Goal: Task Accomplishment & Management: Use online tool/utility

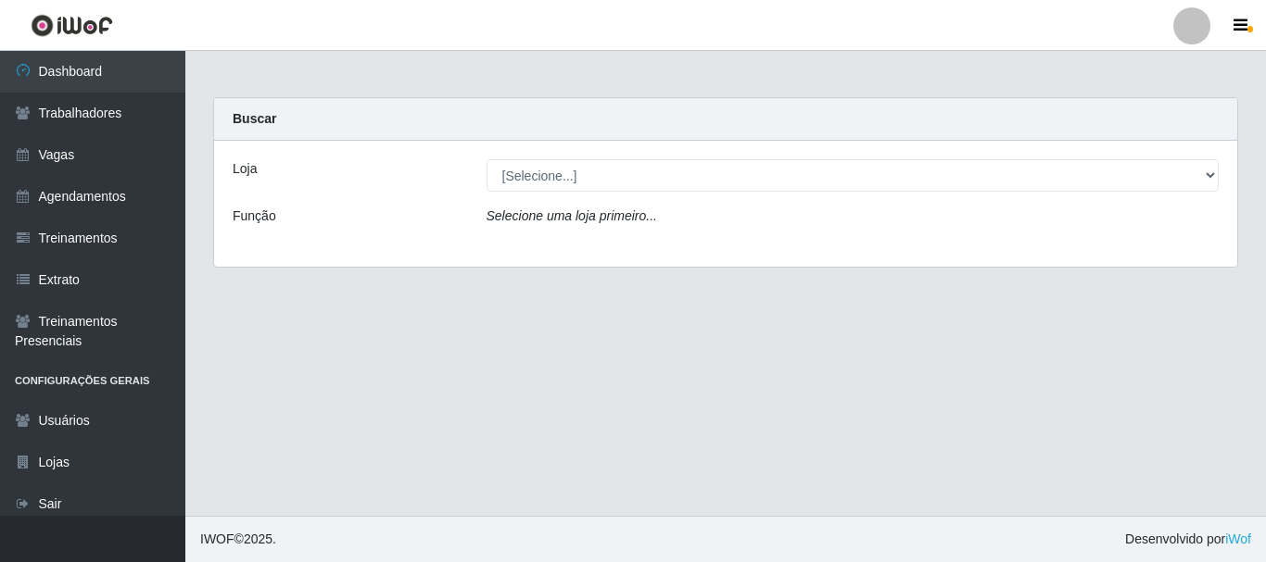
click at [582, 221] on icon "Selecione uma loja primeiro..." at bounding box center [571, 215] width 170 height 15
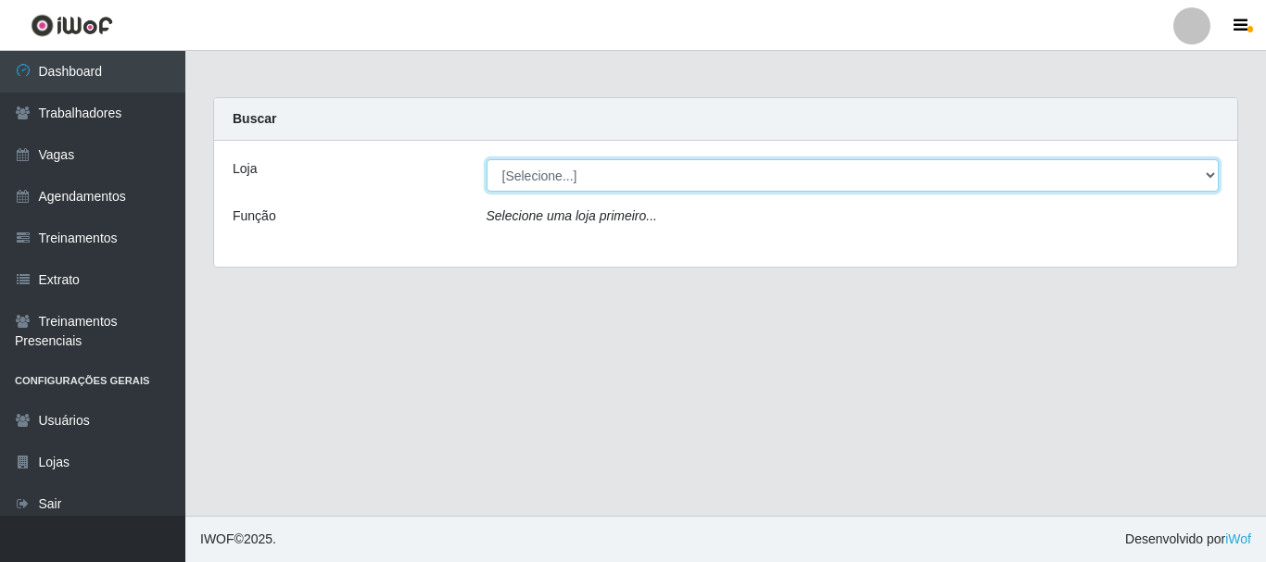
click at [612, 180] on select "[Selecione...] O Cestão - [GEOGRAPHIC_DATA]" at bounding box center [852, 175] width 733 height 32
select select "238"
click at [486, 159] on select "[Selecione...] O Cestão - [GEOGRAPHIC_DATA]" at bounding box center [852, 175] width 733 height 32
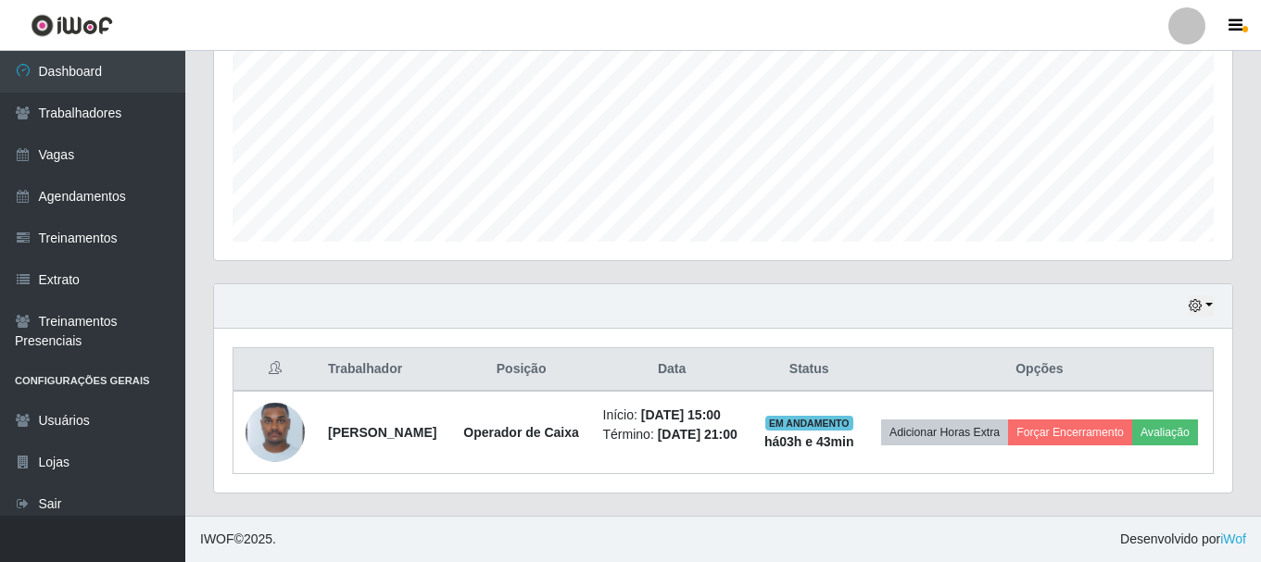
scroll to position [435, 0]
click at [1209, 296] on button "button" at bounding box center [1201, 306] width 26 height 21
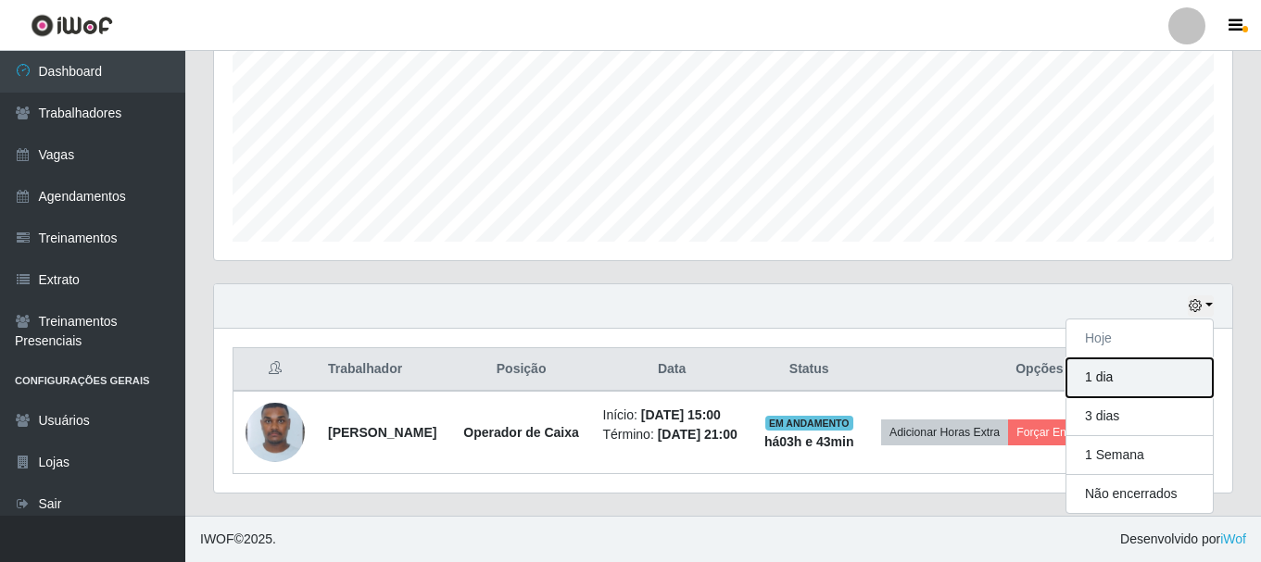
click at [1134, 363] on button "1 dia" at bounding box center [1139, 378] width 146 height 39
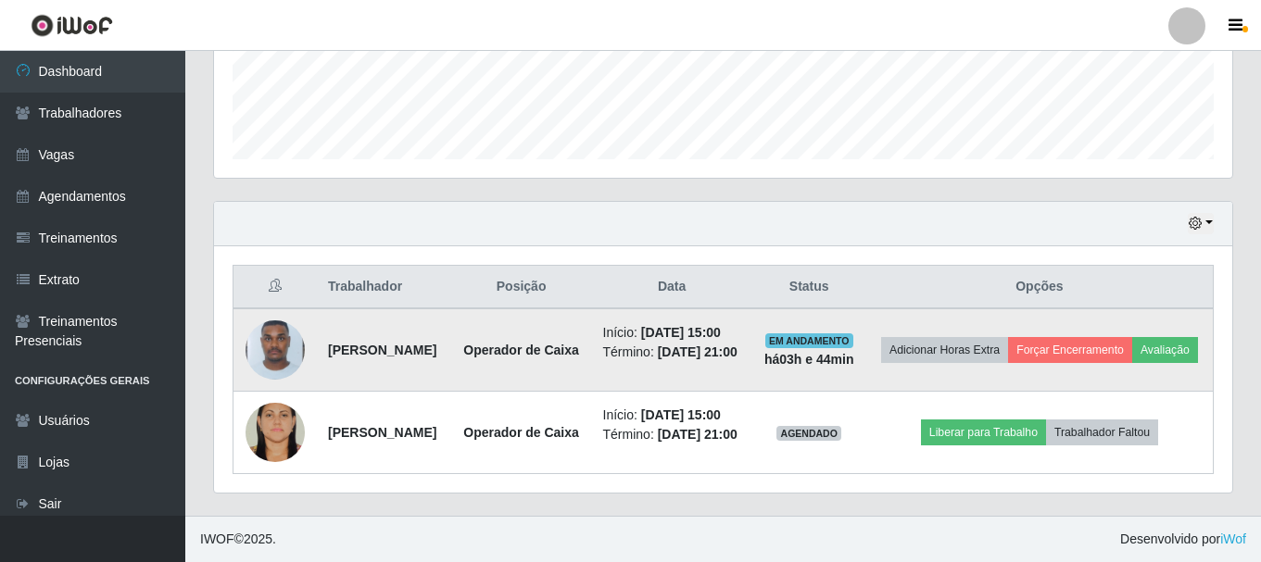
scroll to position [531, 0]
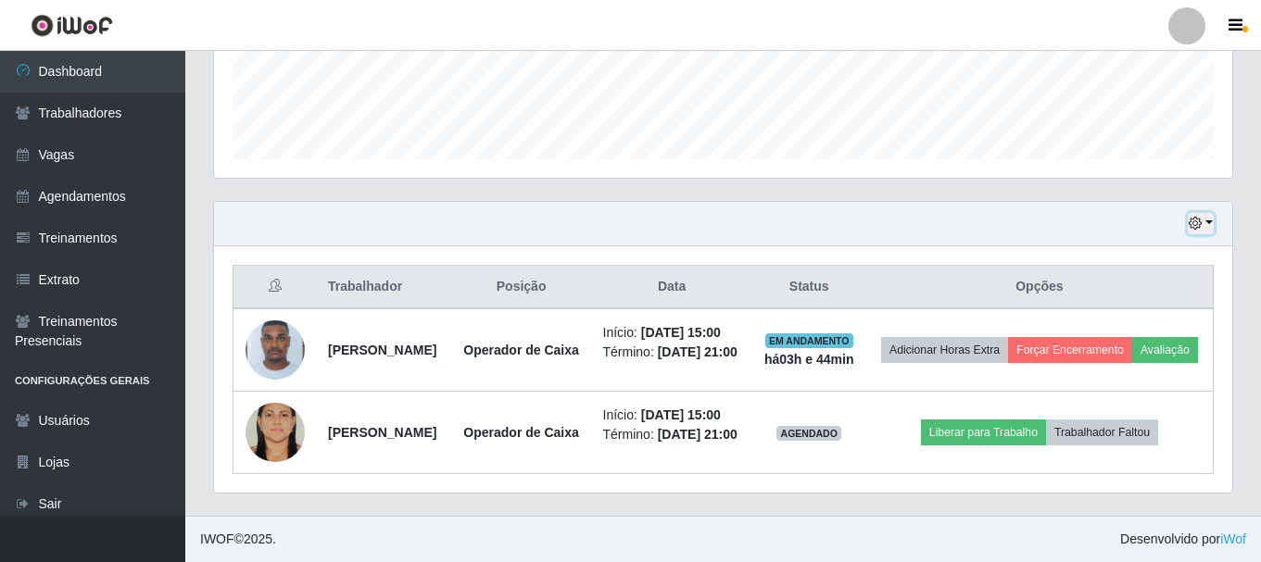
click at [1206, 213] on button "button" at bounding box center [1201, 223] width 26 height 21
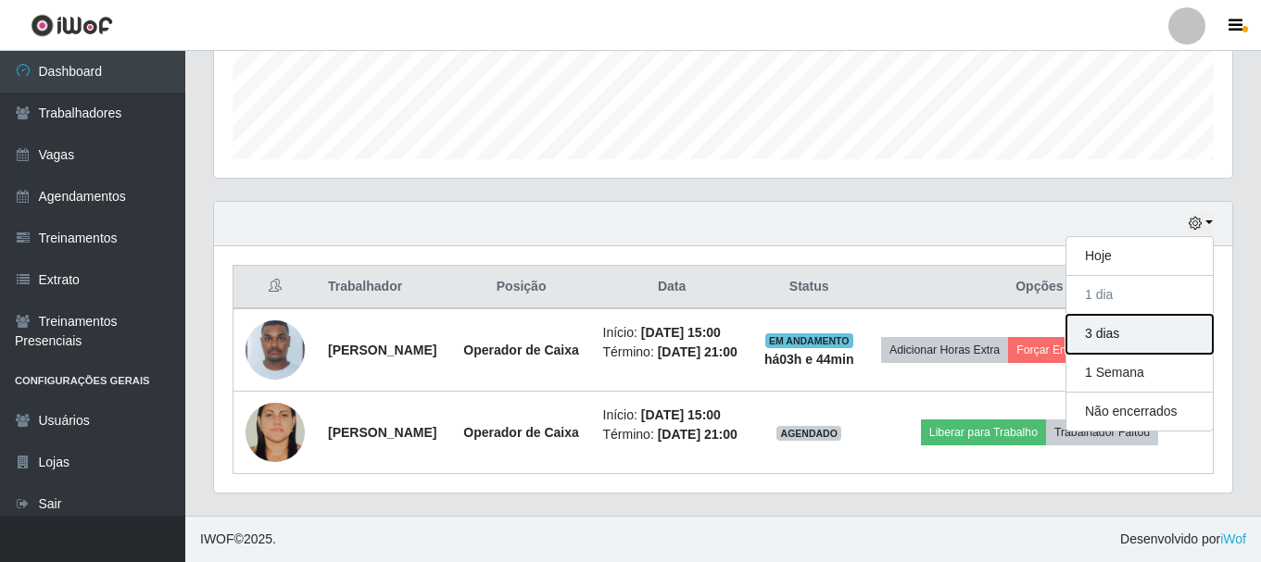
click at [1149, 315] on button "3 dias" at bounding box center [1139, 334] width 146 height 39
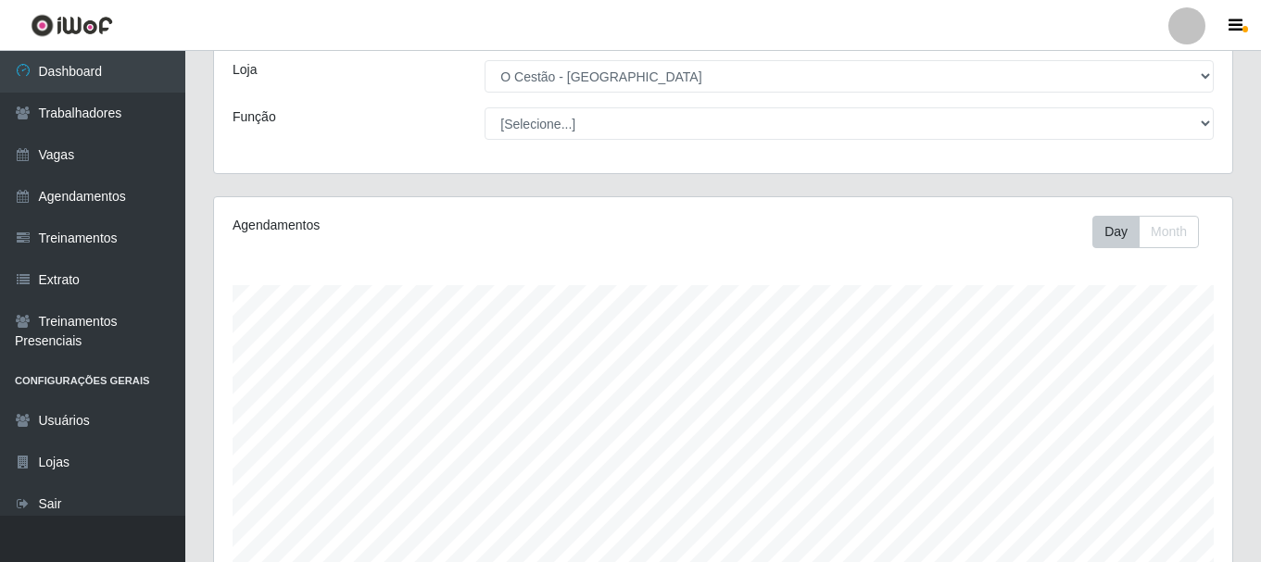
scroll to position [0, 0]
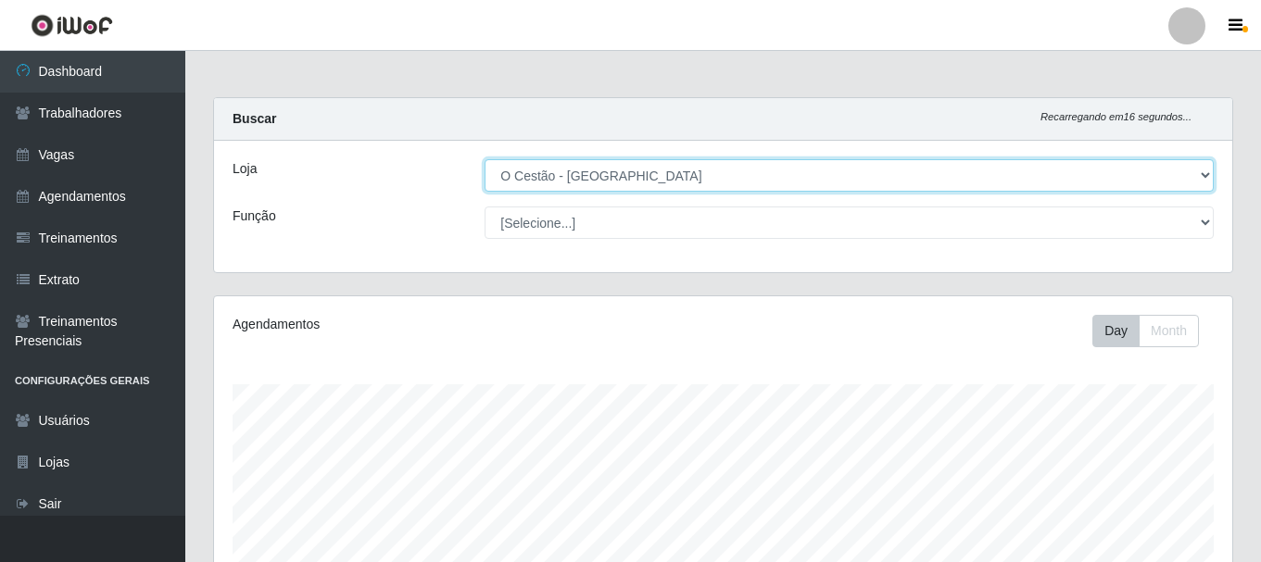
click at [615, 177] on select "[Selecione...] O Cestão - [GEOGRAPHIC_DATA]" at bounding box center [849, 175] width 729 height 32
click at [485, 159] on select "[Selecione...] O Cestão - [GEOGRAPHIC_DATA]" at bounding box center [849, 175] width 729 height 32
